Goal: Use online tool/utility: Use online tool/utility

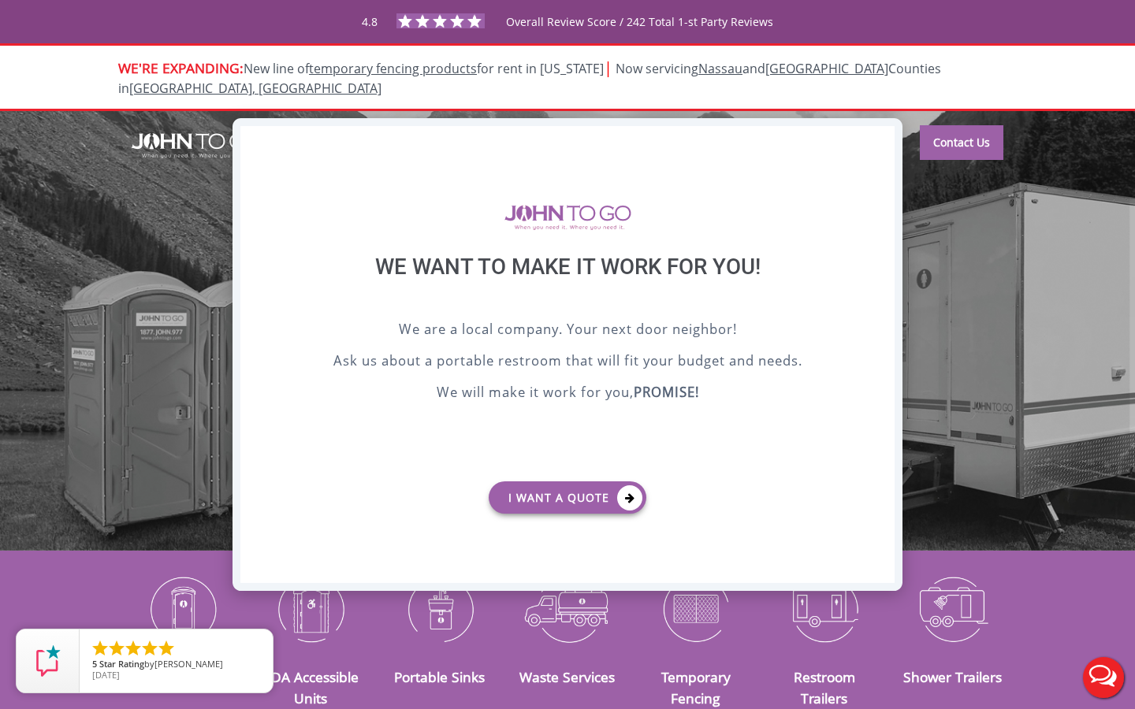
click at [875, 139] on div "X" at bounding box center [882, 139] width 24 height 27
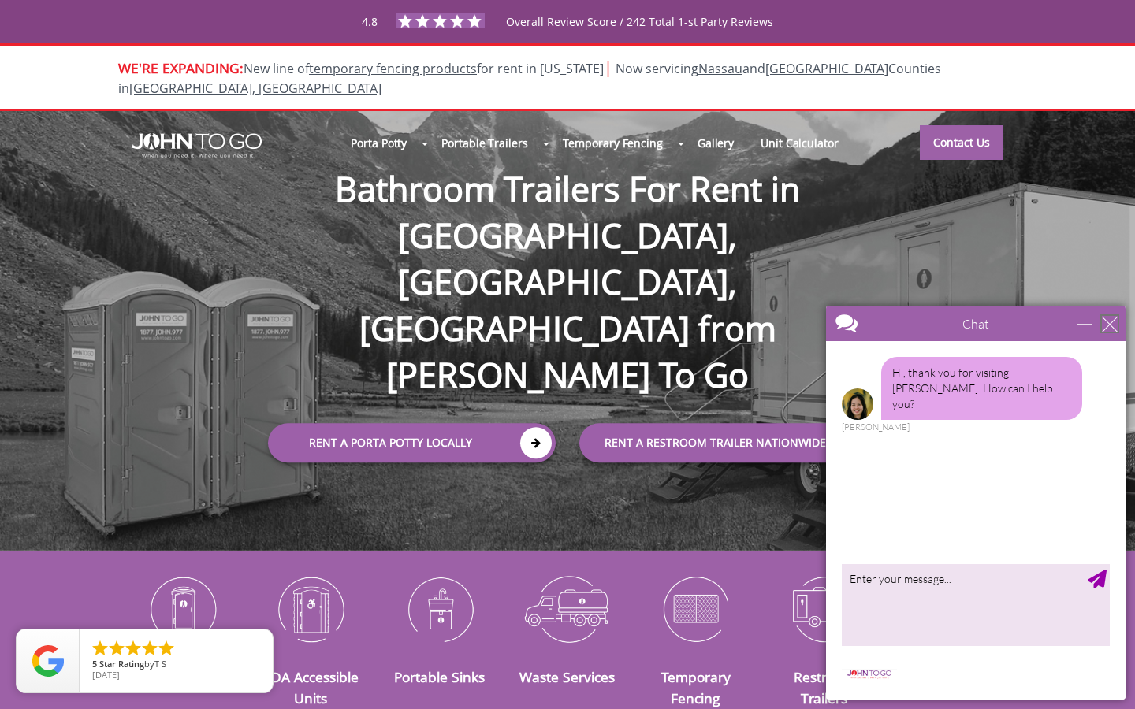
click at [1108, 329] on div "close" at bounding box center [1110, 324] width 16 height 16
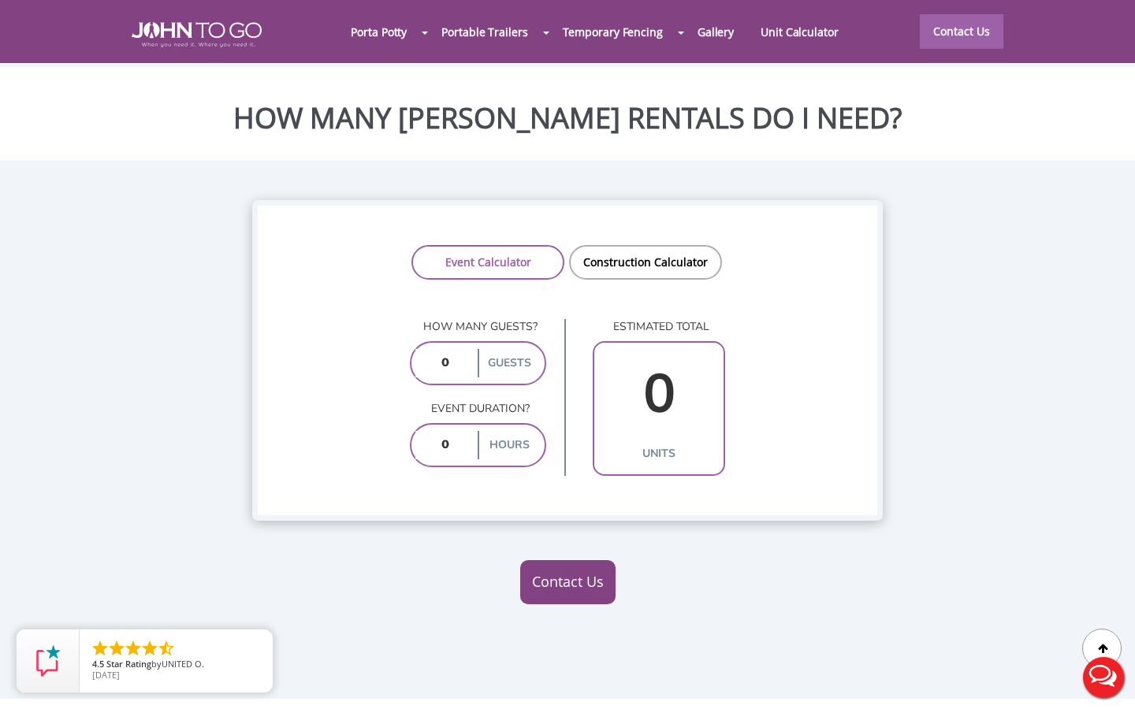
scroll to position [1213, 0]
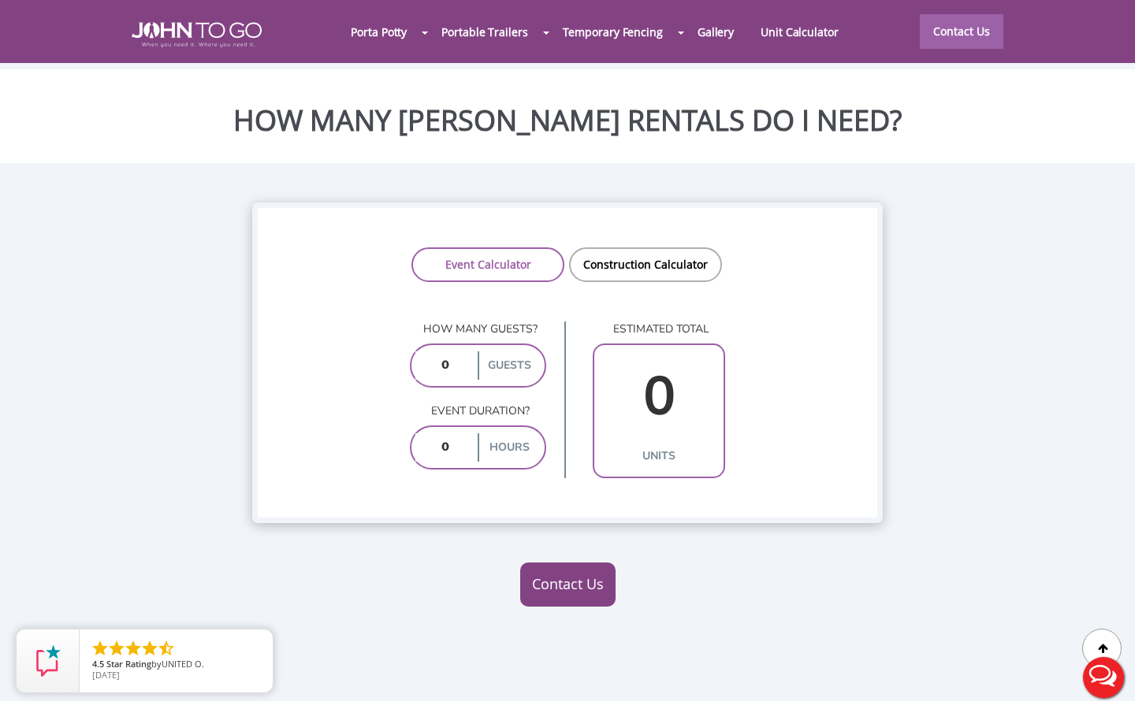
click at [463, 351] on input "number" at bounding box center [444, 365] width 59 height 28
type input "8"
click at [455, 433] on input "number" at bounding box center [444, 447] width 59 height 28
type input "3"
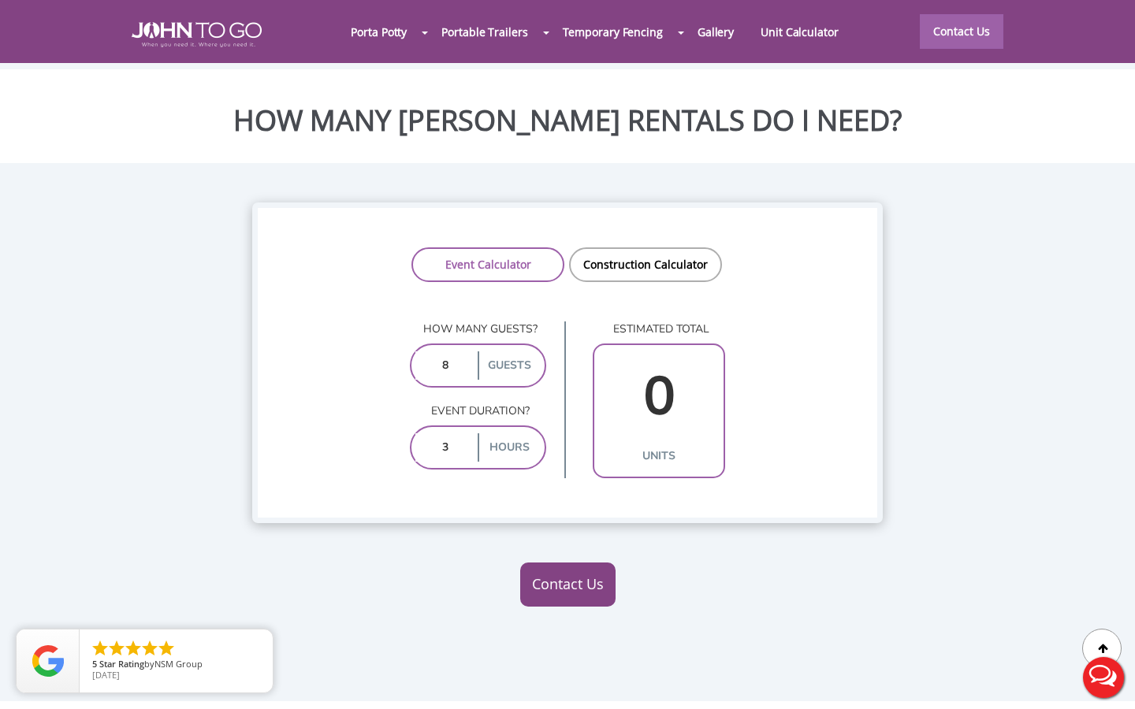
type input "1"
click at [470, 426] on div "3 hours" at bounding box center [478, 448] width 136 height 44
click at [460, 433] on input "3" at bounding box center [444, 447] width 59 height 28
type input "10"
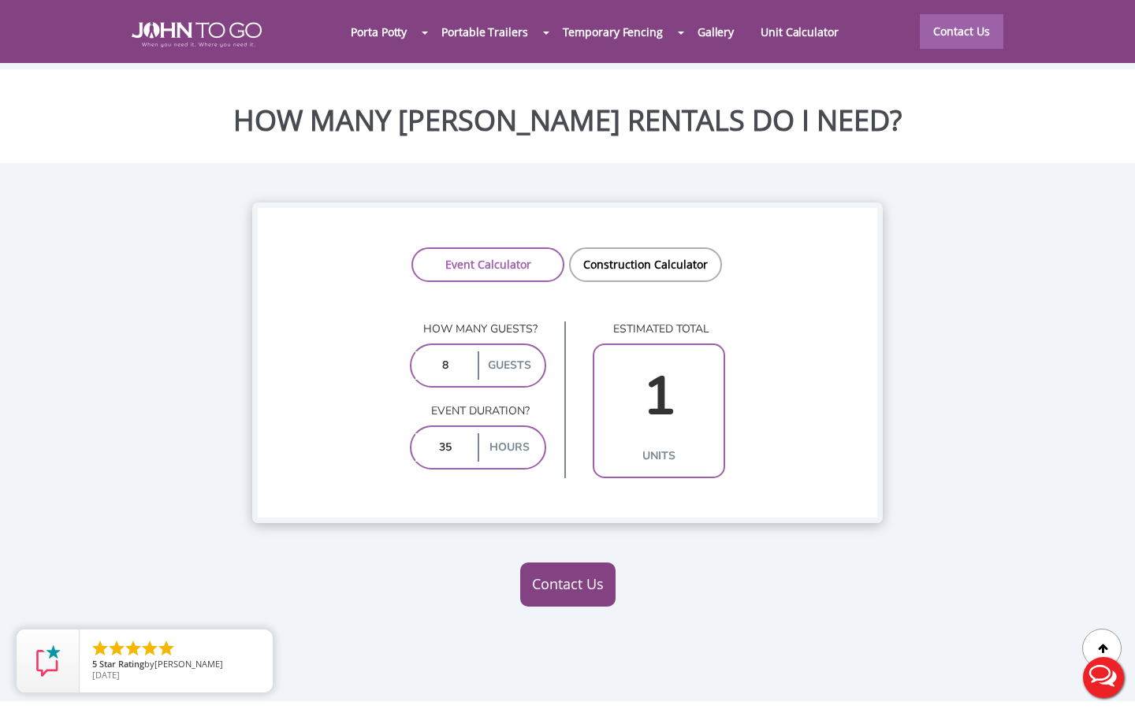
type input "2"
type input "1"
type input "5"
type input "2"
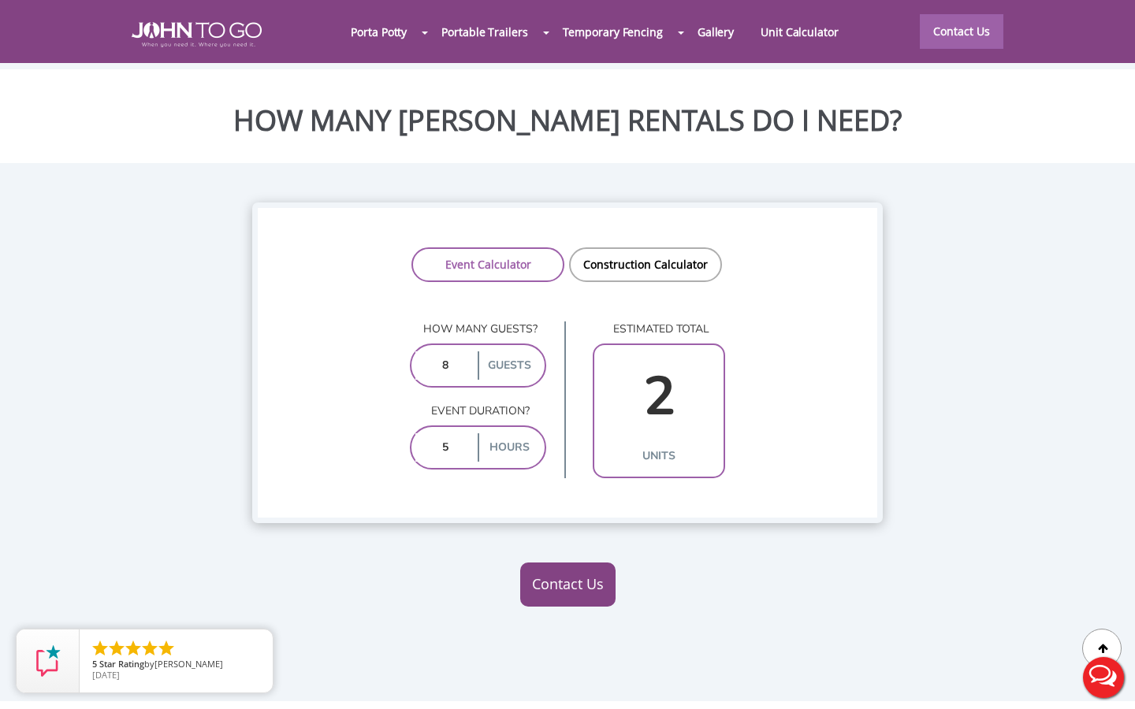
type input "5"
click at [448, 433] on input "5" at bounding box center [444, 447] width 59 height 28
type input "4"
type input "1"
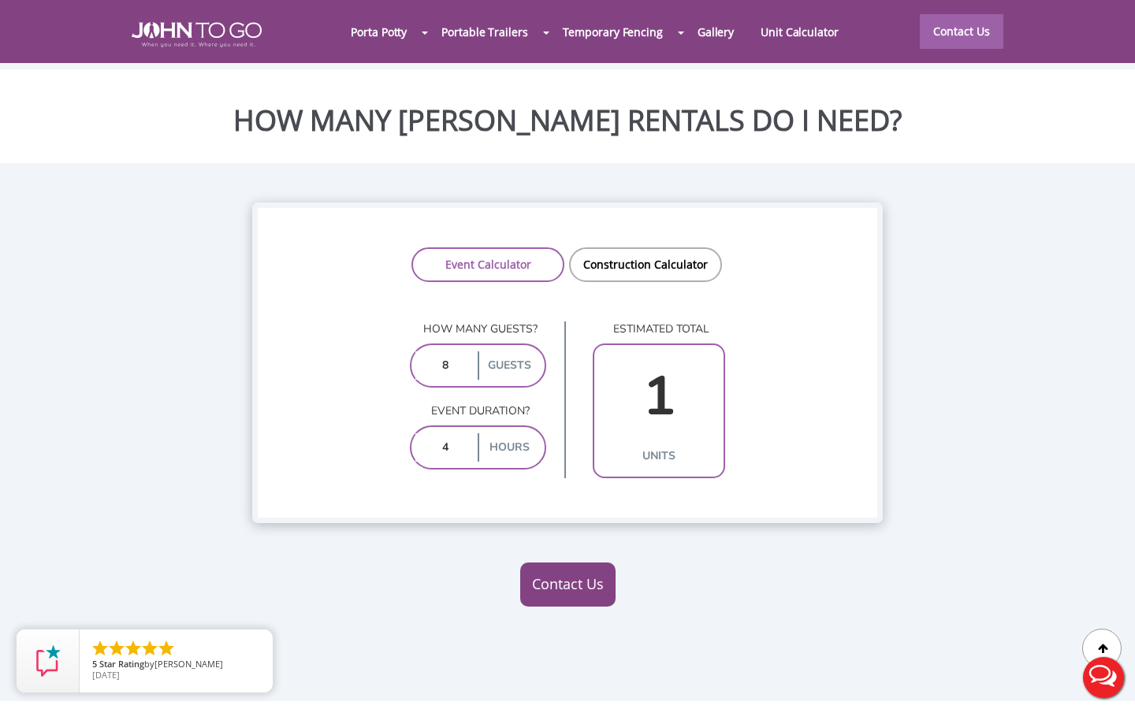
type input "4"
click at [452, 351] on input "8" at bounding box center [444, 365] width 59 height 28
click at [450, 433] on input "4" at bounding box center [444, 447] width 59 height 28
type input "2"
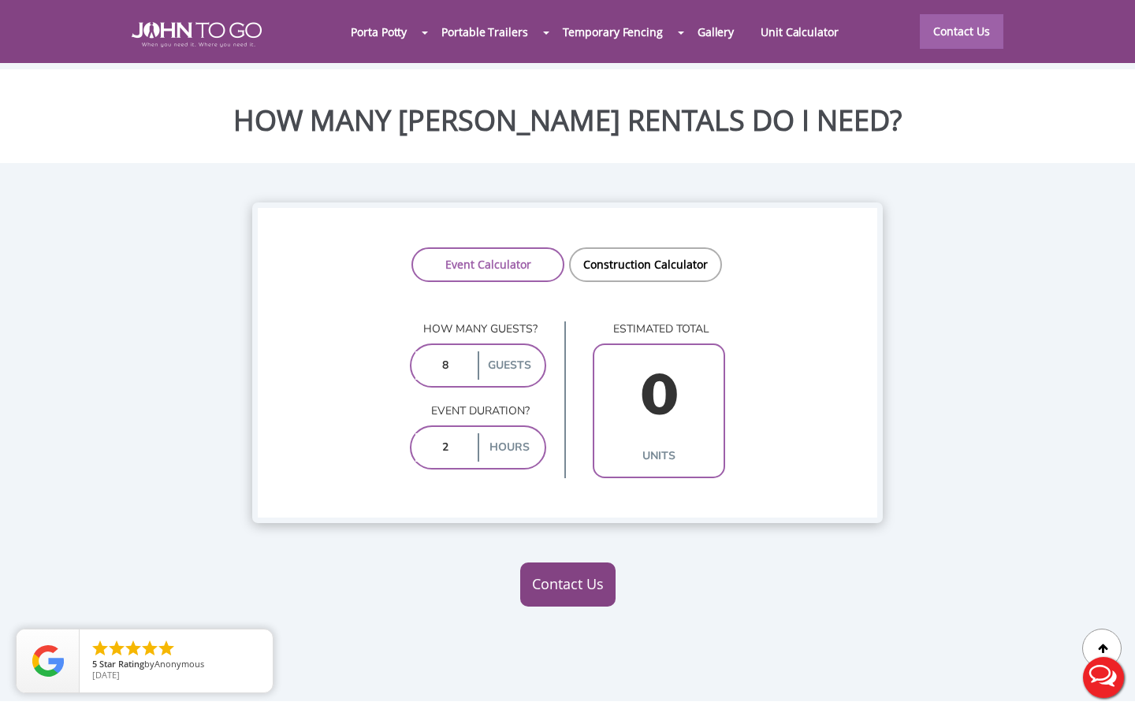
type input "1"
type input "2"
click at [452, 351] on input "8" at bounding box center [444, 365] width 59 height 28
type input "9"
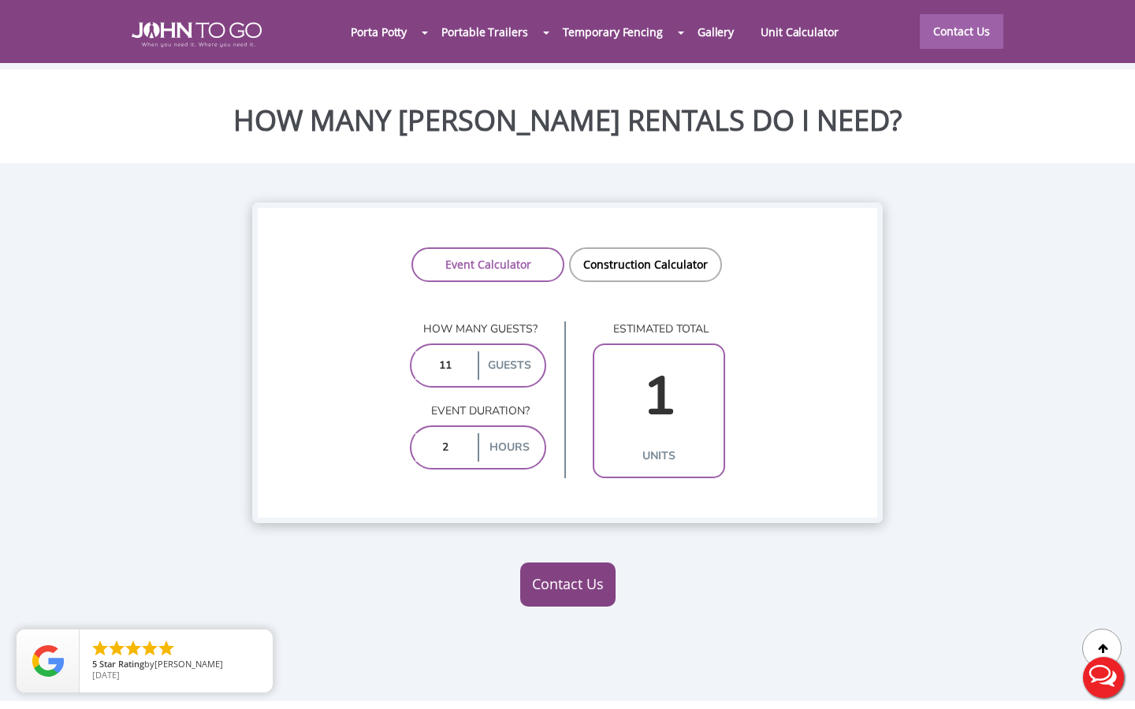
click at [473, 351] on input "11" at bounding box center [444, 365] width 59 height 28
click at [467, 351] on input "11" at bounding box center [444, 365] width 59 height 28
click at [567, 322] on div "estimated total 1 units" at bounding box center [644, 400] width 161 height 157
click at [464, 351] on input "12" at bounding box center [444, 365] width 59 height 28
type input "1"
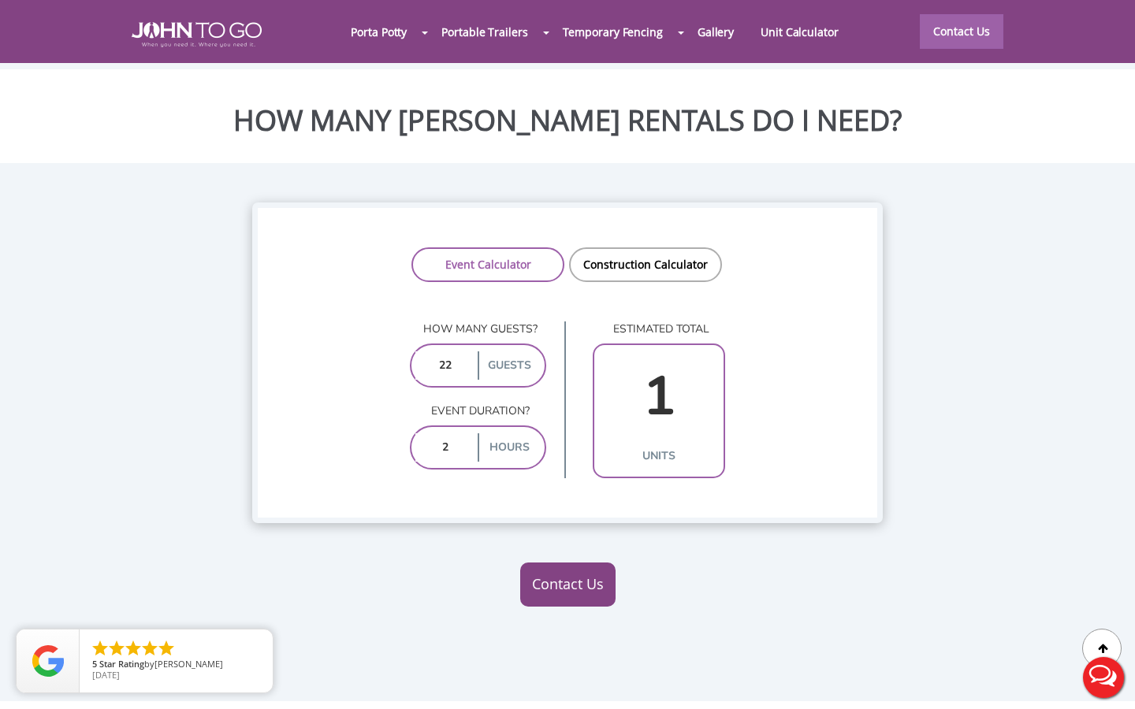
type input "222"
type input "3"
type input "22"
type input "1"
type input "2"
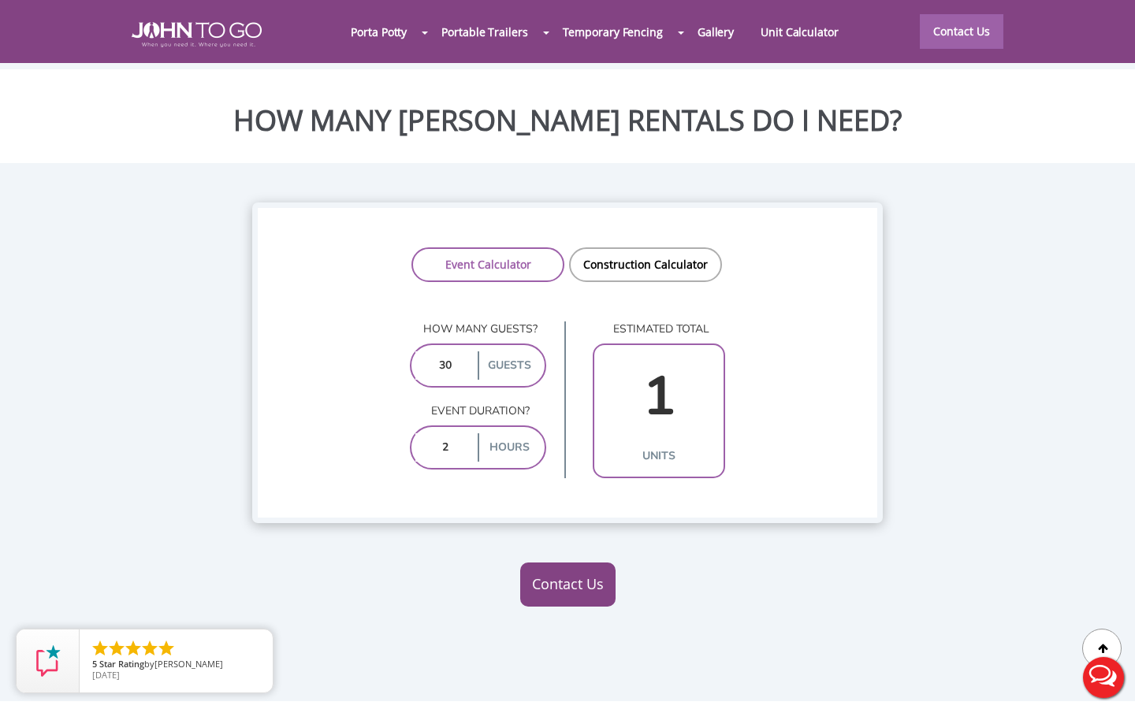
type input "3"
type input "4"
click at [455, 351] on input "50" at bounding box center [444, 365] width 59 height 28
type input "5"
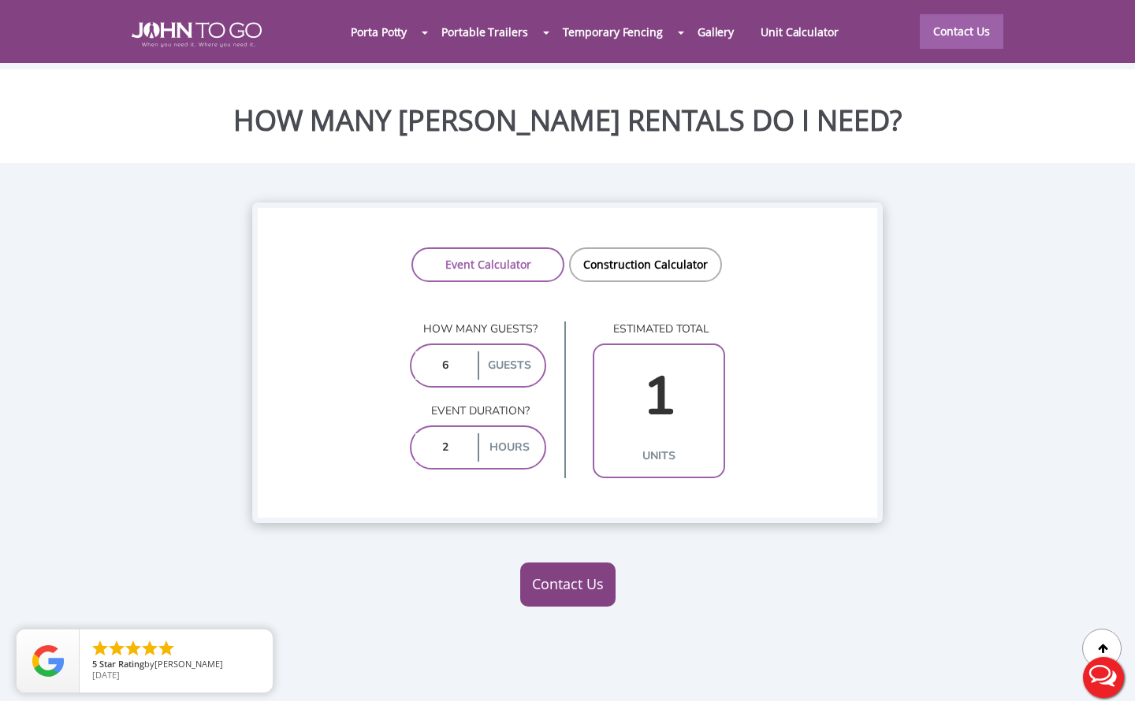
type input "60"
type input "2"
click at [453, 351] on input "60" at bounding box center [444, 365] width 59 height 28
type input "6"
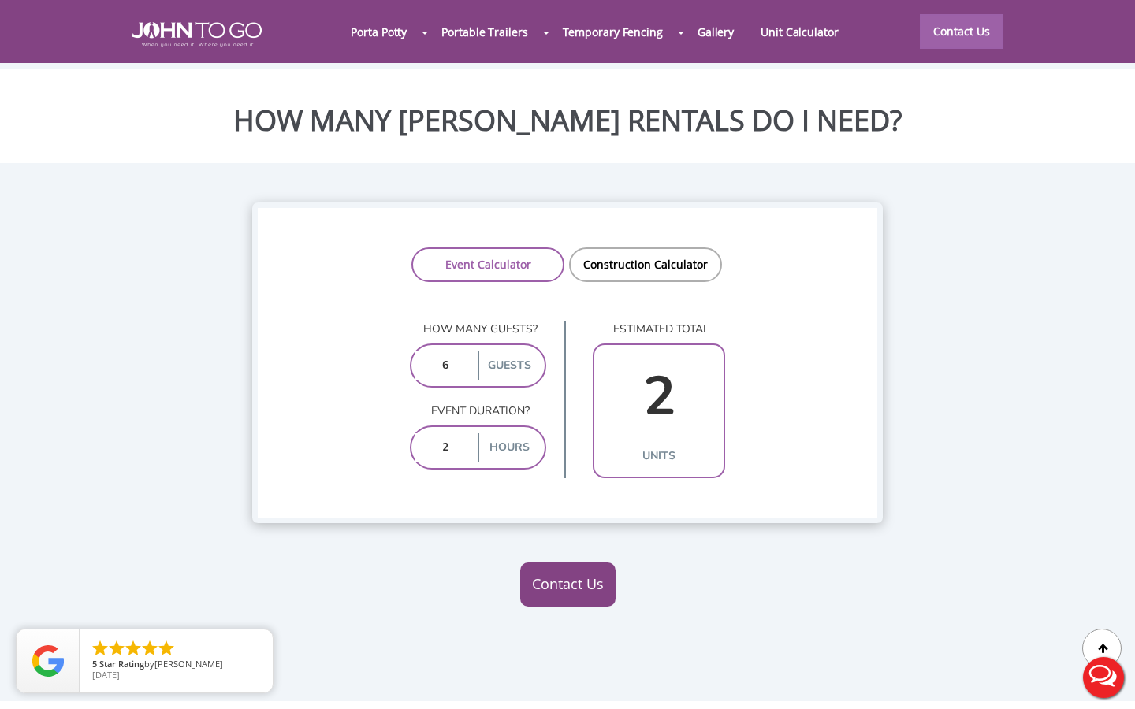
type input "1"
type input "100"
type input "2"
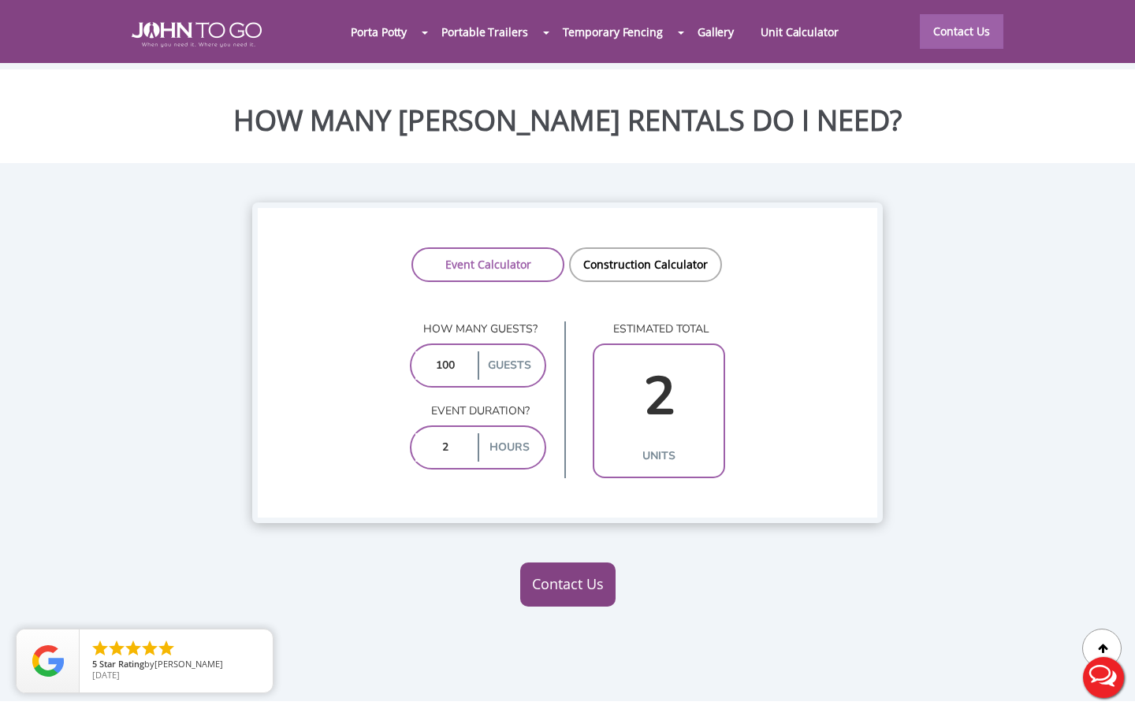
click at [454, 351] on input "100" at bounding box center [444, 365] width 59 height 28
click at [456, 351] on input "100" at bounding box center [444, 365] width 59 height 28
type input "10"
type input "1"
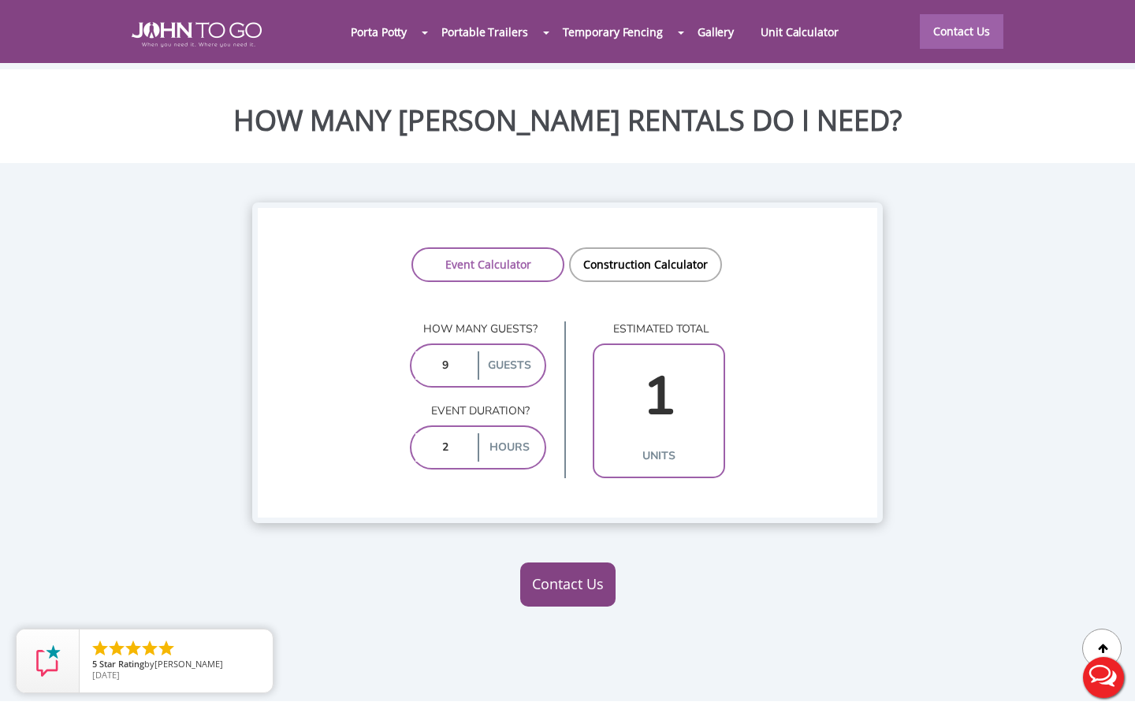
type input "99"
type input "2"
click at [466, 351] on input "99" at bounding box center [444, 365] width 59 height 28
type input "9"
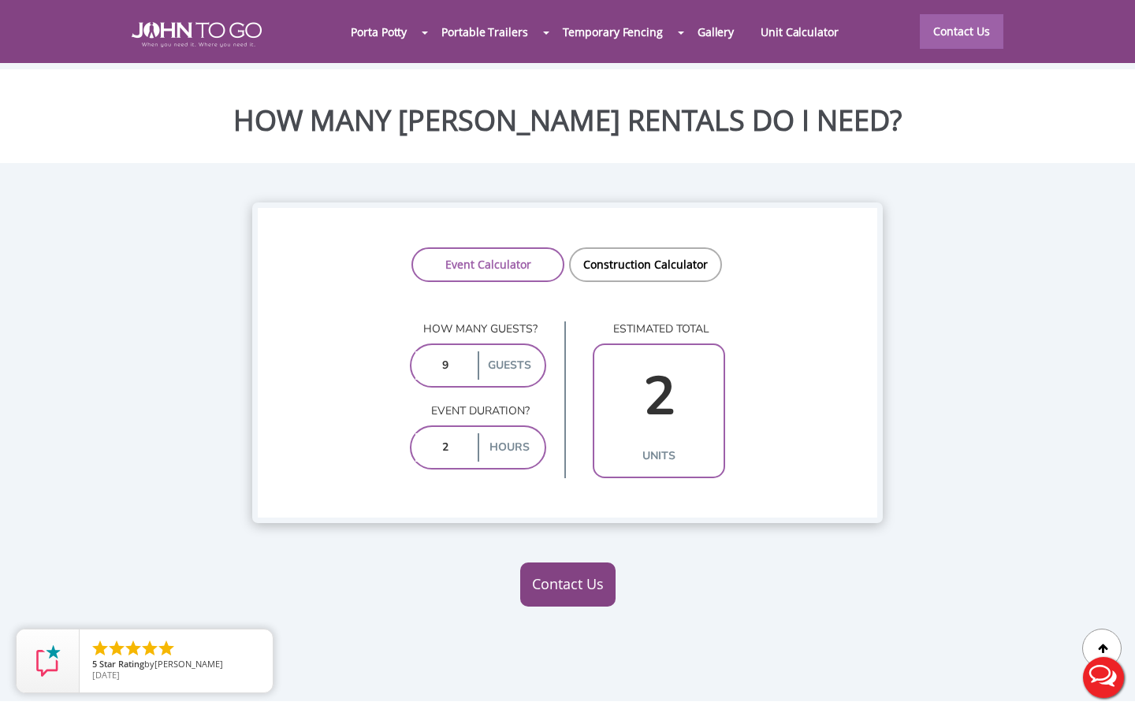
type input "1"
type input "70"
type input "2"
type input "7"
type input "1"
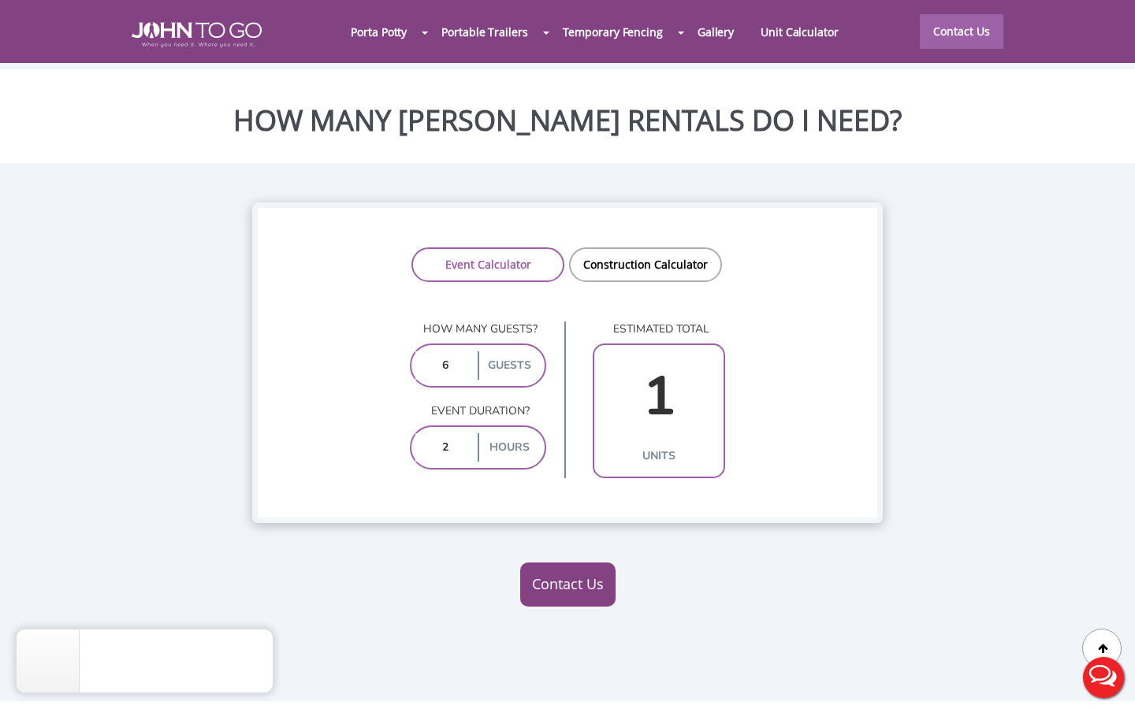
type input "60"
type input "2"
type input "6"
type input "1"
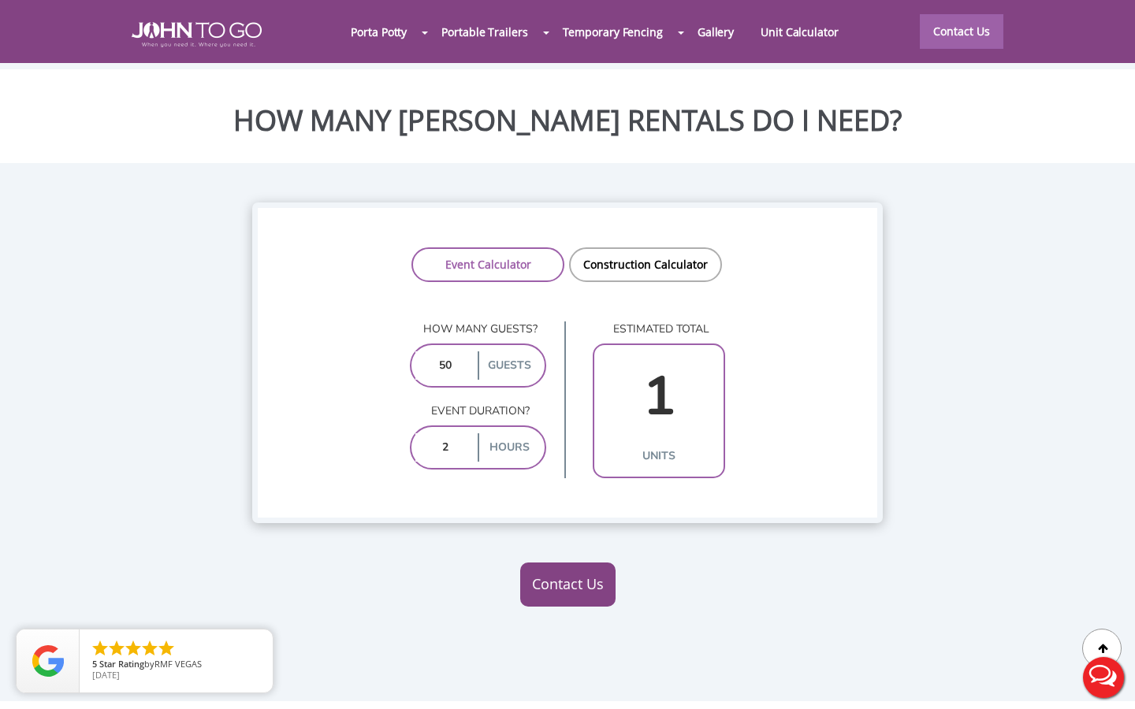
click at [464, 351] on input "50" at bounding box center [444, 365] width 59 height 28
type input "501"
type input "5"
type input "50"
type input "1"
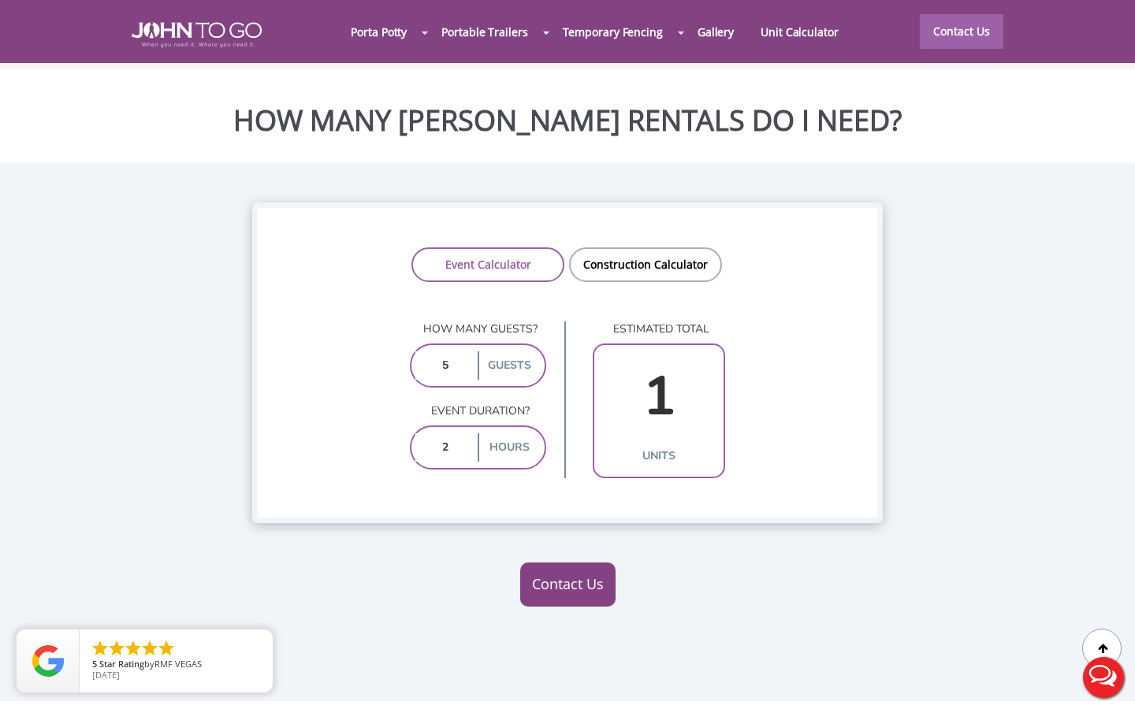
type input "51"
type input "2"
click at [459, 351] on input "51" at bounding box center [444, 365] width 59 height 28
type input "5"
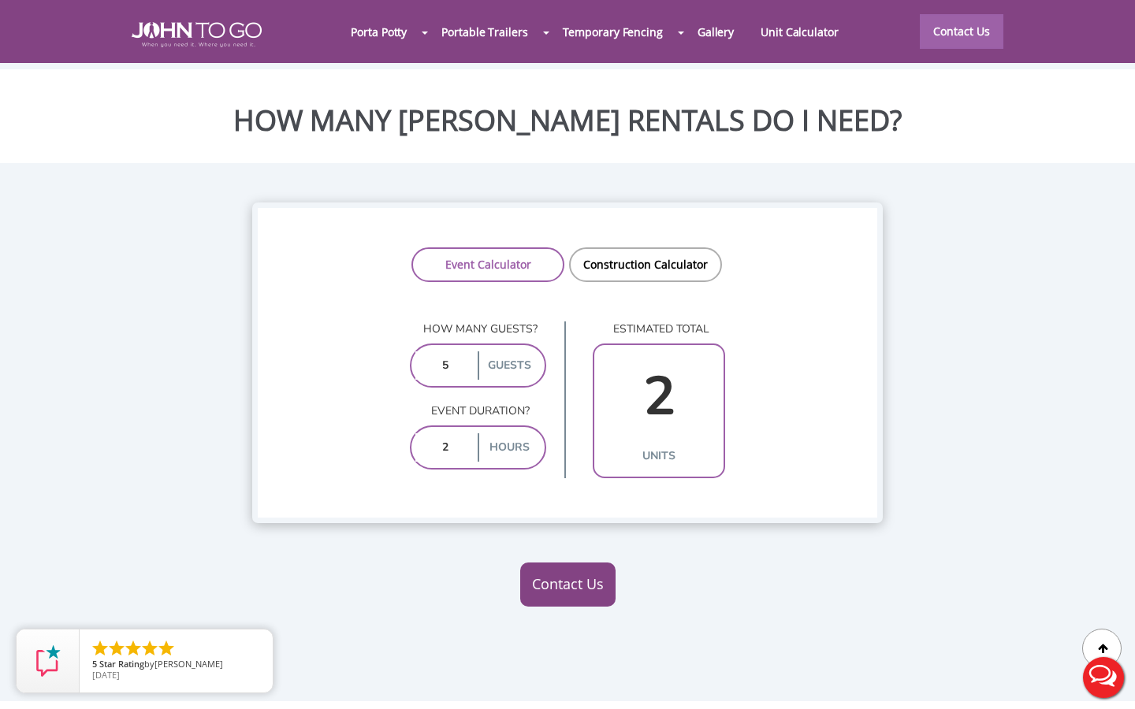
type input "1"
click at [639, 247] on link "Construction Calculator" at bounding box center [645, 264] width 153 height 35
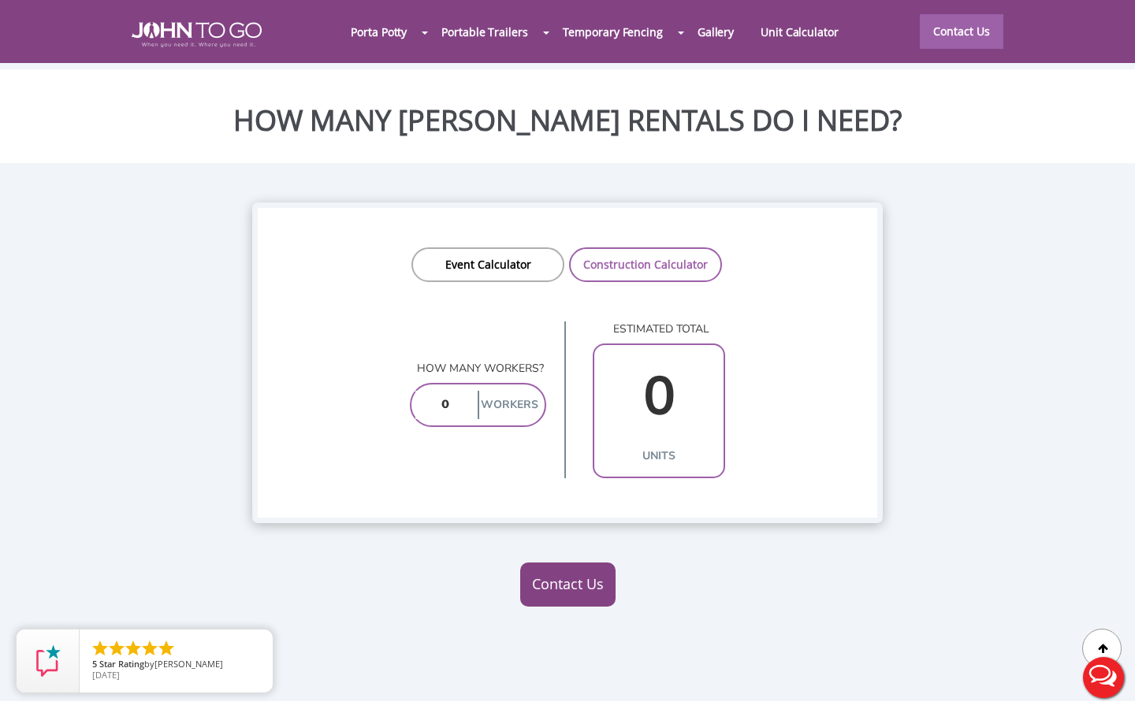
click at [456, 391] on input "number" at bounding box center [444, 405] width 59 height 28
type input "9"
type input "1"
type input "9"
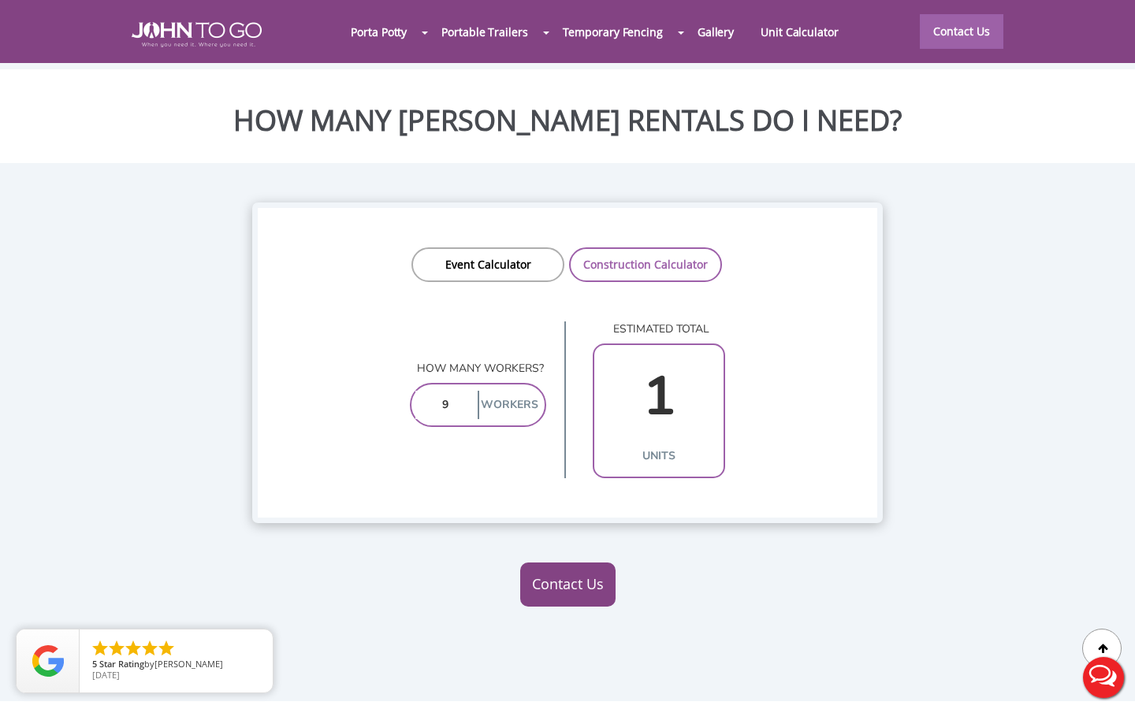
click at [448, 391] on input "9" at bounding box center [444, 405] width 59 height 28
type input "10"
type input "1"
type input "11"
type input "2"
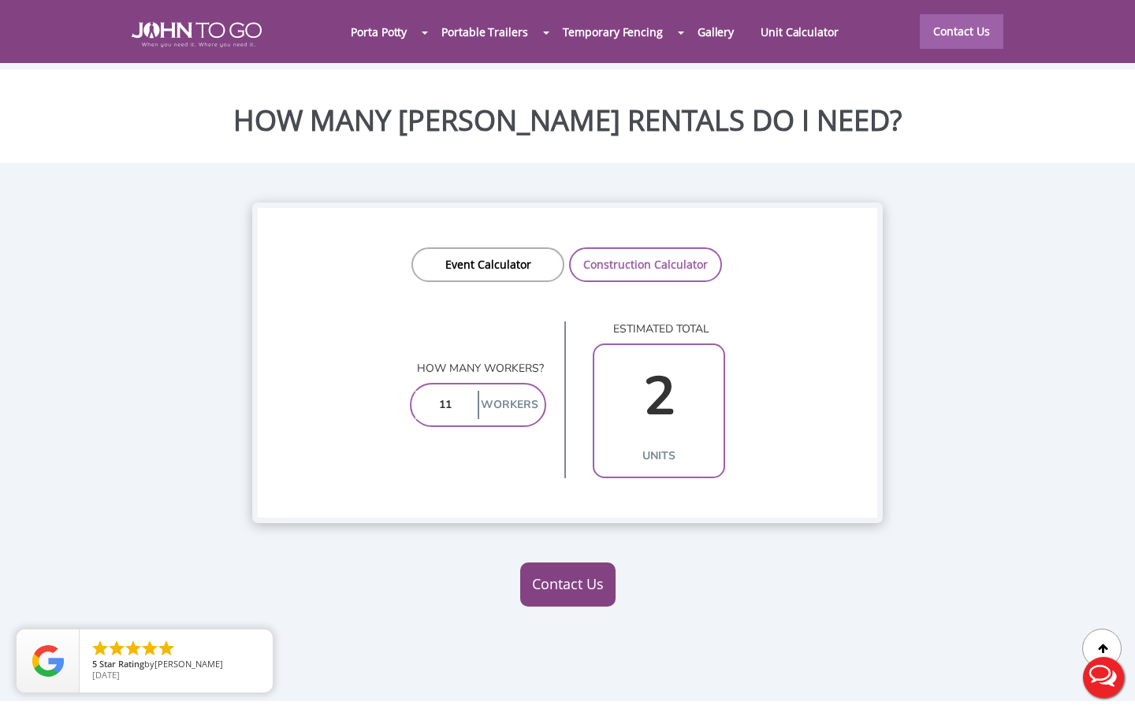
scroll to position [1210, 0]
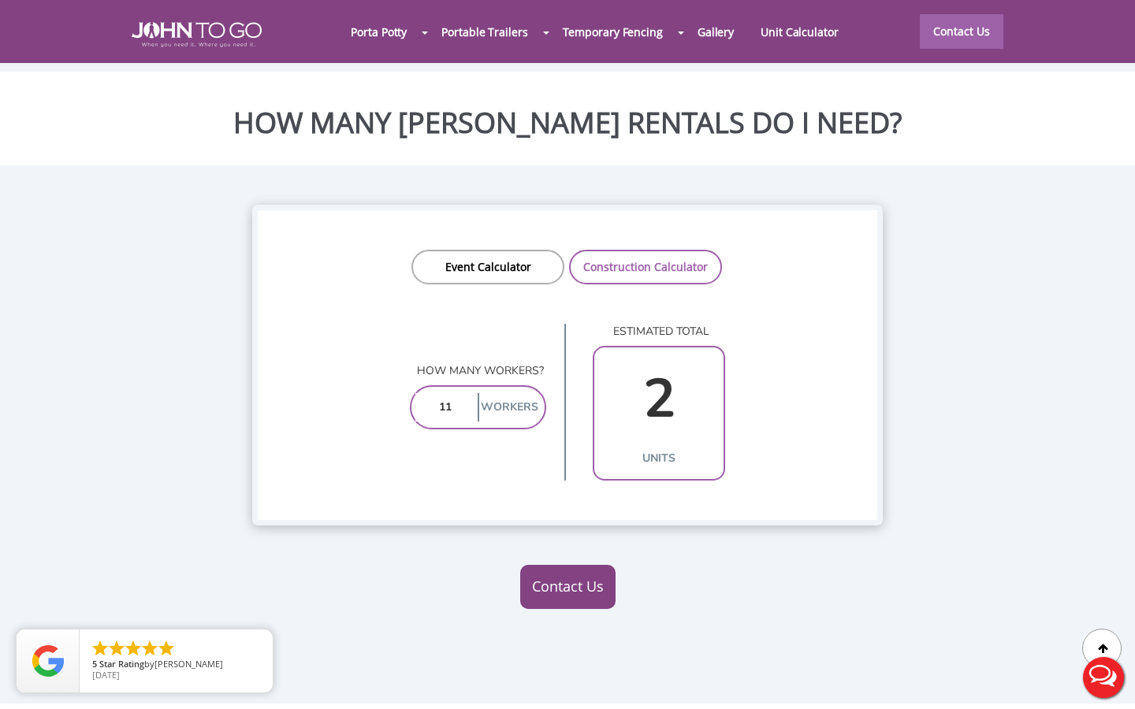
type input "1"
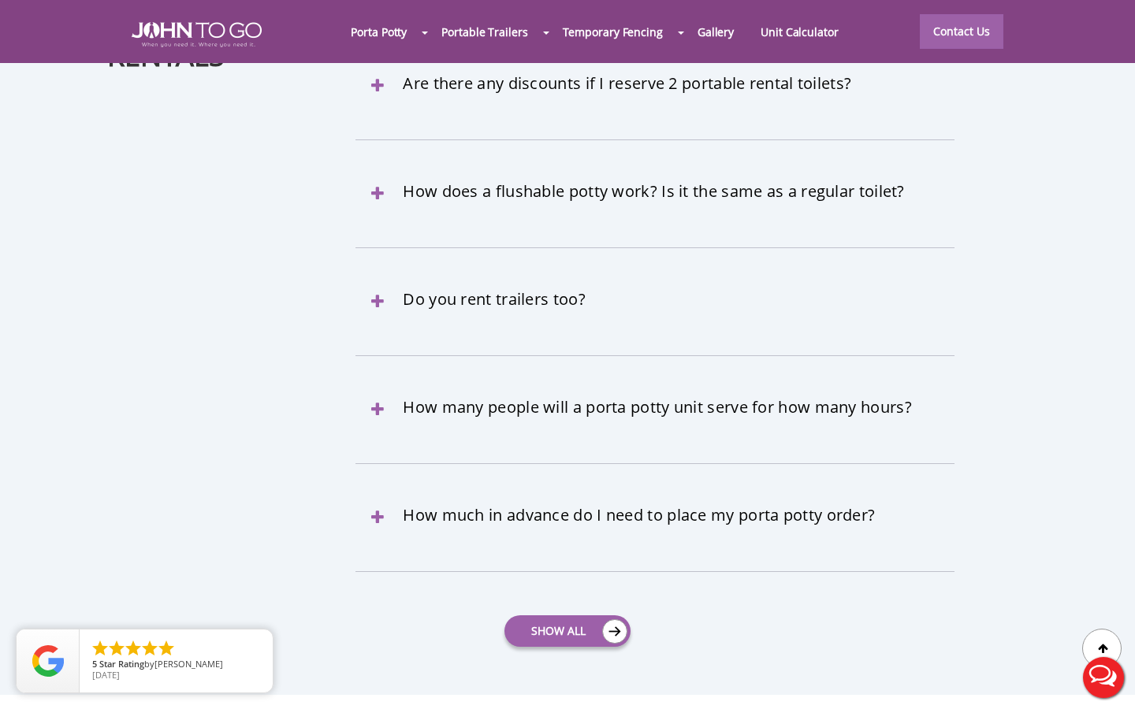
scroll to position [4746, 0]
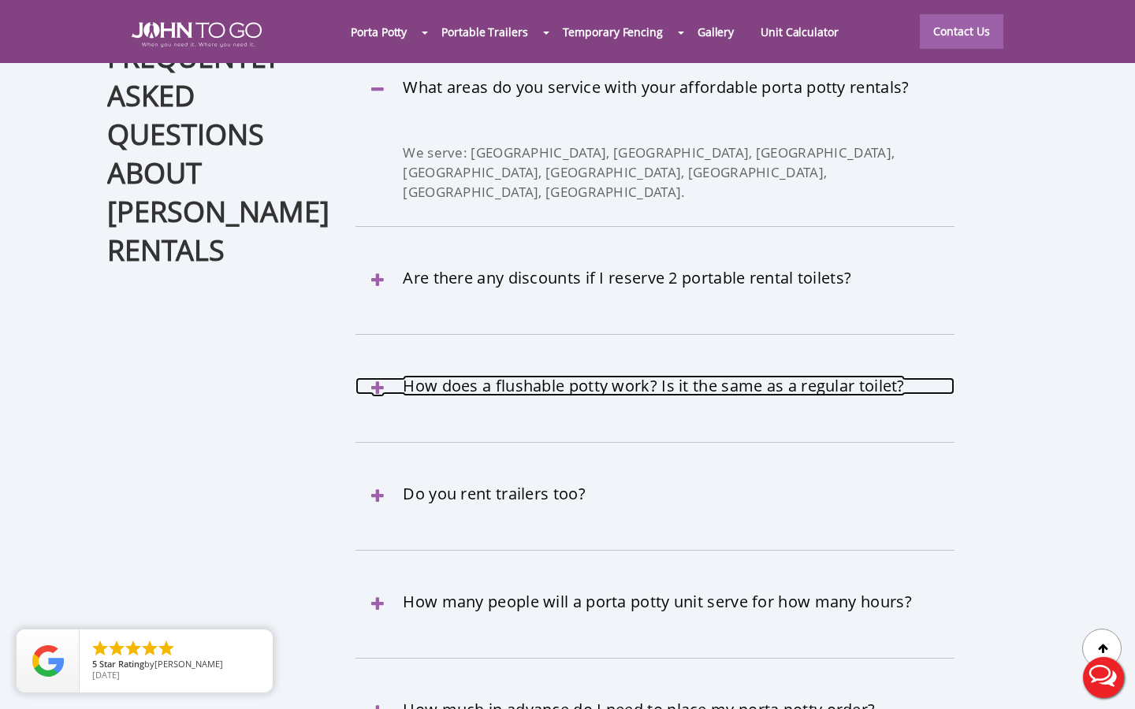
click at [689, 377] on link "How does a flushable potty work? Is it the same as a regular toilet?" at bounding box center [654, 385] width 598 height 17
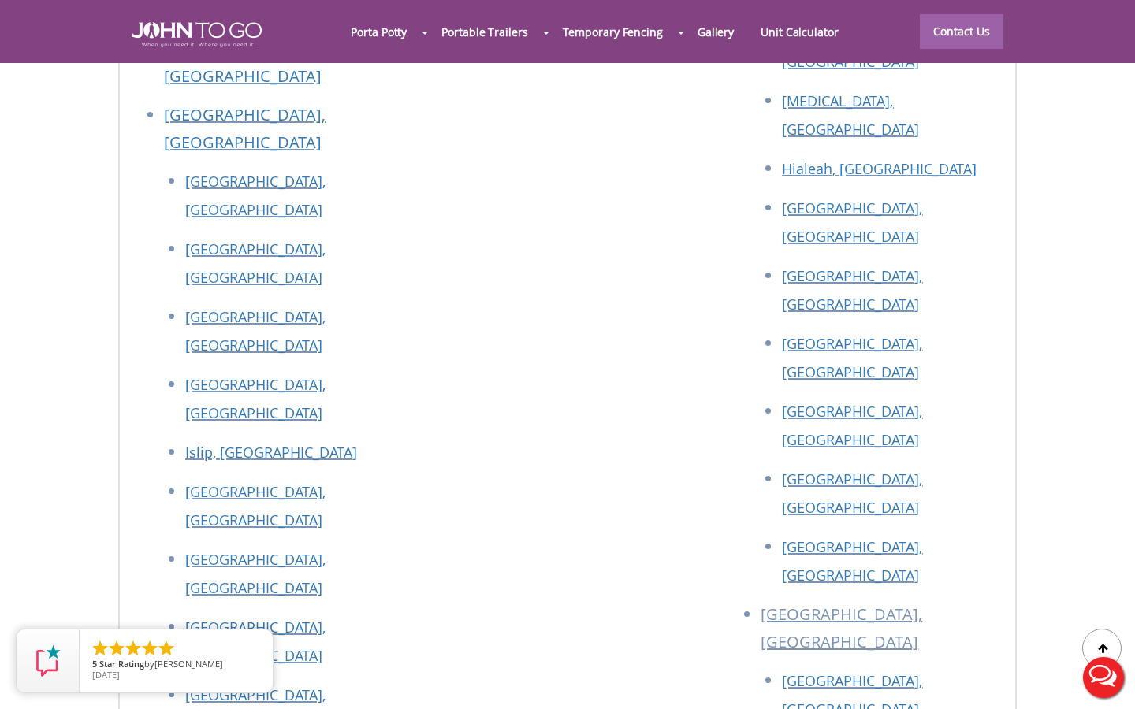
scroll to position [6889, 0]
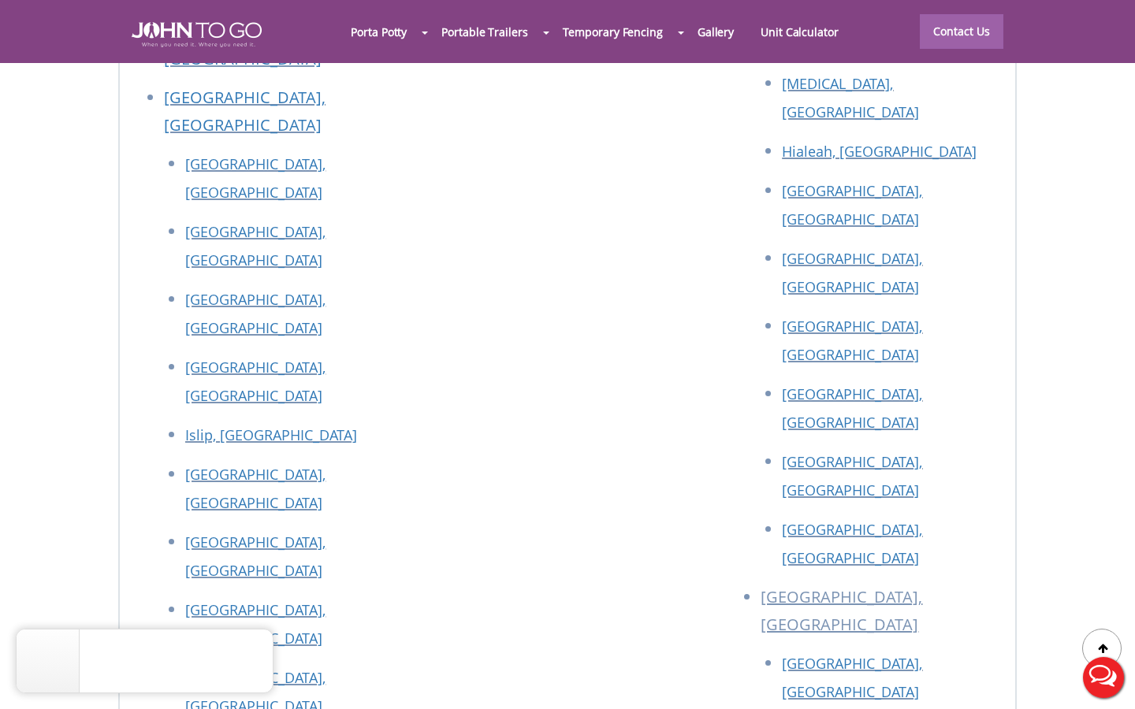
drag, startPoint x: 201, startPoint y: 538, endPoint x: 236, endPoint y: 519, distance: 40.6
copy p "[STREET_ADDRESS]"
